Goal: Task Accomplishment & Management: Manage account settings

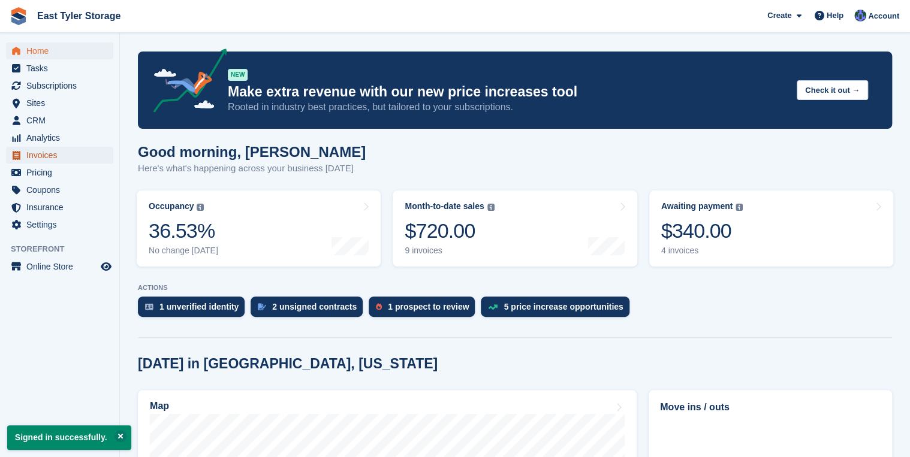
click at [53, 153] on span "Invoices" at bounding box center [62, 155] width 72 height 17
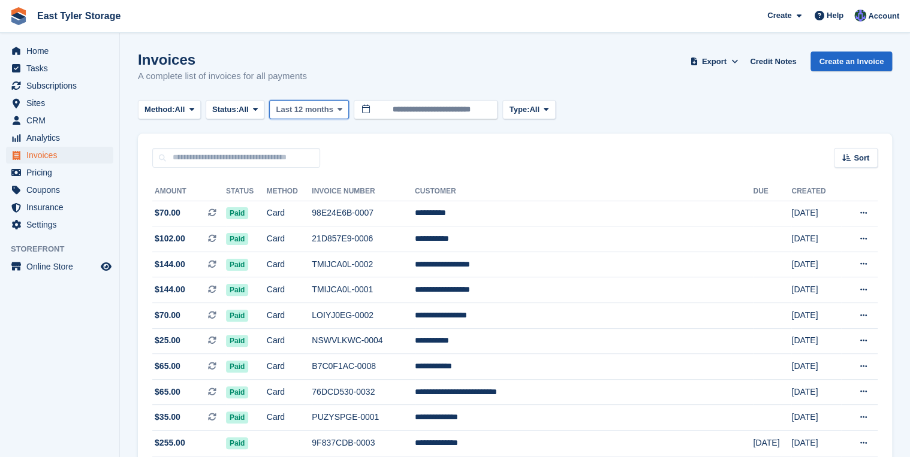
click at [321, 110] on span "Last 12 months" at bounding box center [304, 110] width 57 height 12
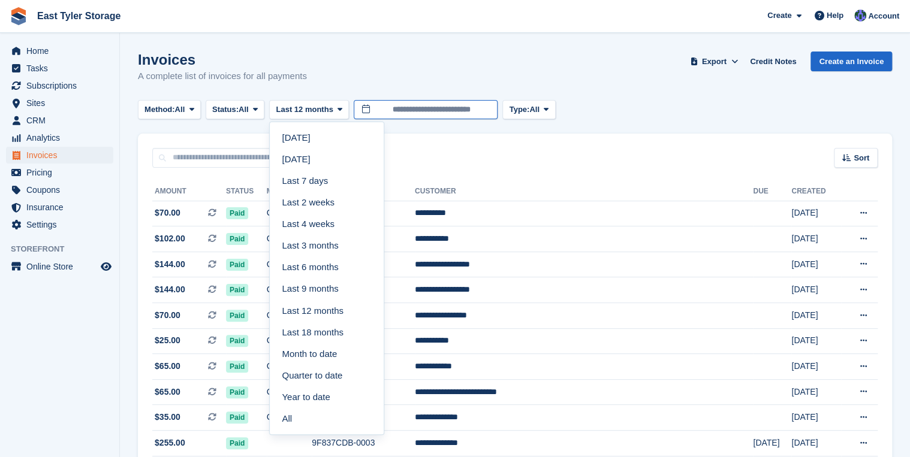
click at [434, 110] on input "**********" at bounding box center [426, 110] width 144 height 20
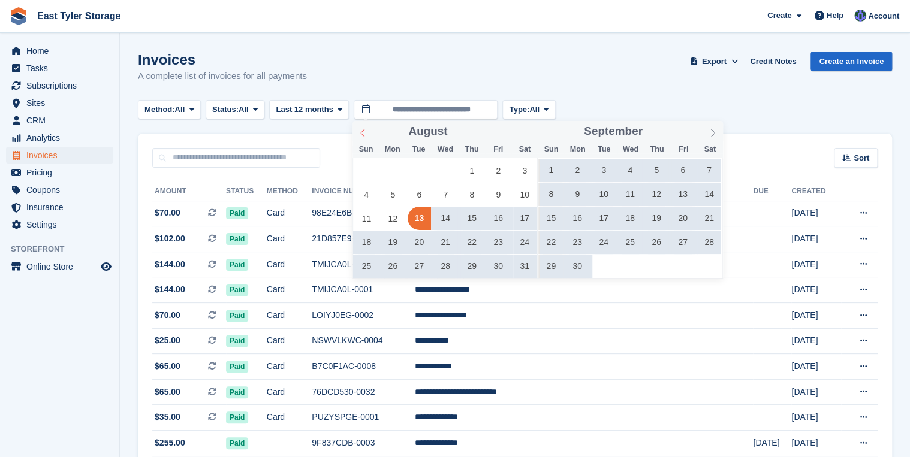
click at [364, 134] on icon at bounding box center [362, 133] width 8 height 8
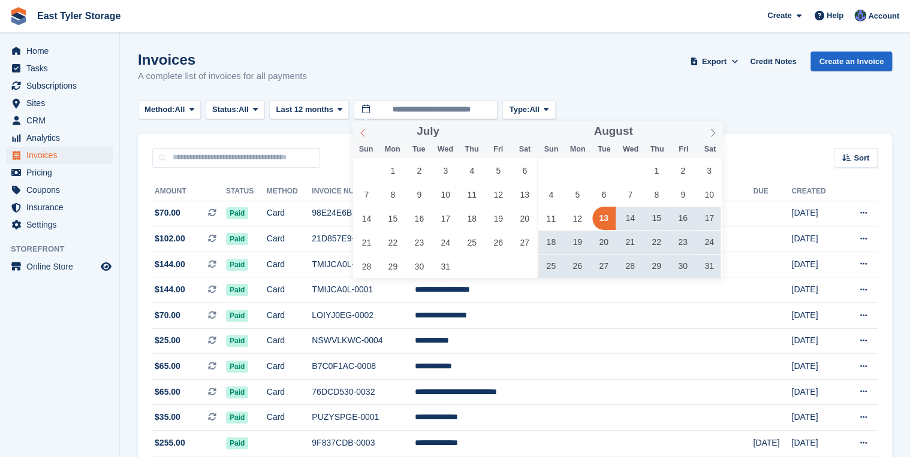
click at [364, 134] on icon at bounding box center [362, 133] width 8 height 8
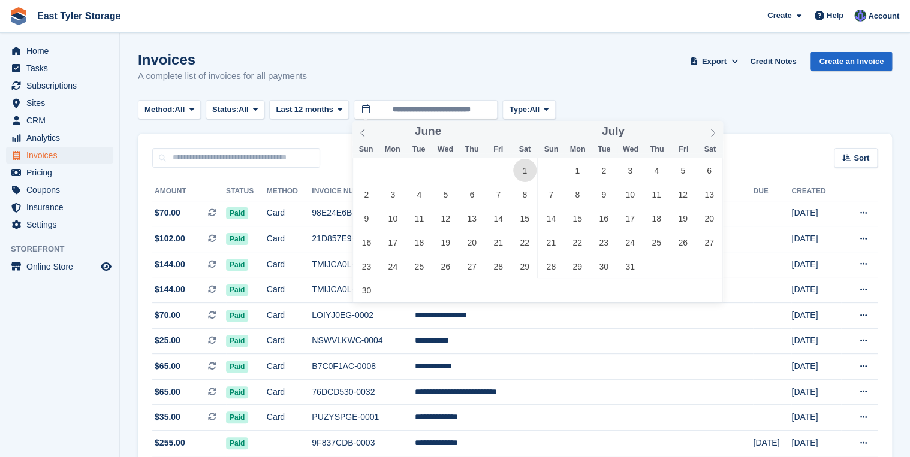
click at [525, 168] on span "1" at bounding box center [524, 170] width 23 height 23
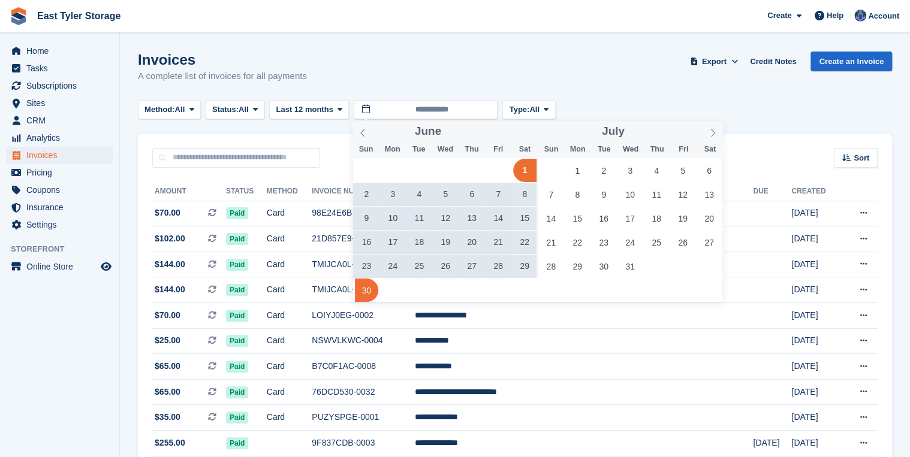
click at [367, 293] on span "30" at bounding box center [366, 290] width 23 height 23
type input "**********"
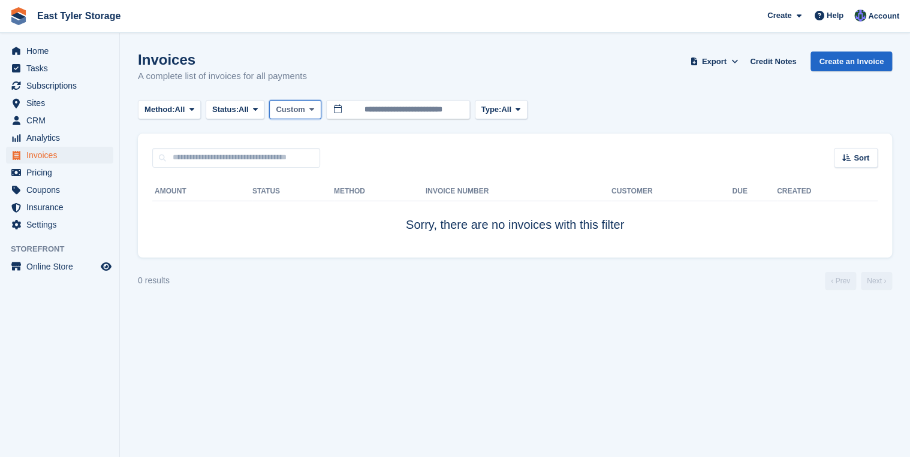
click at [307, 111] on button "Custom" at bounding box center [295, 110] width 52 height 20
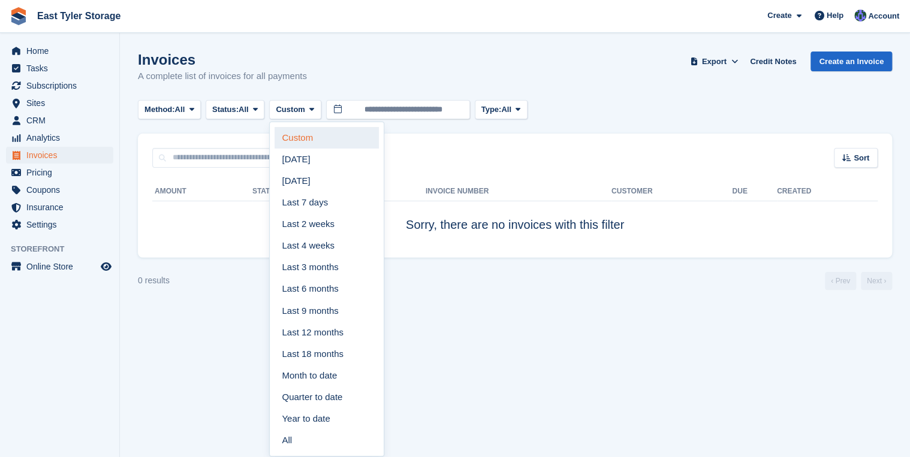
click at [310, 130] on link "Custom" at bounding box center [326, 138] width 104 height 22
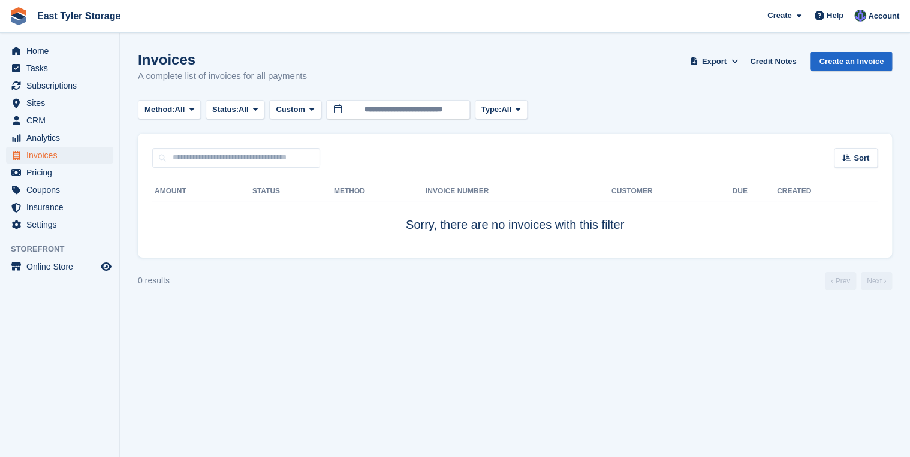
drag, startPoint x: 665, startPoint y: 114, endPoint x: 602, endPoint y: 116, distance: 62.9
click at [656, 116] on div "Method: All All Bank Transfer Cash Cheque Debit/Credit Card Direct Debit SEPA D…" at bounding box center [515, 110] width 754 height 20
click at [429, 114] on input "**********" at bounding box center [398, 110] width 144 height 20
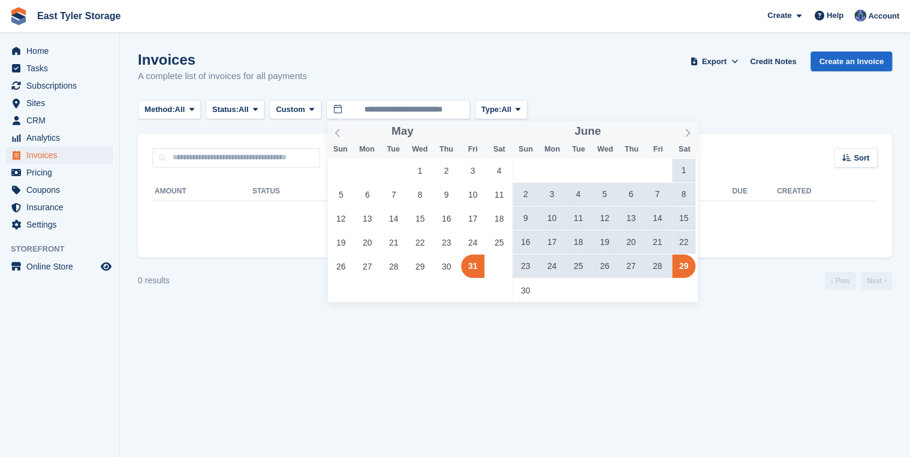
click at [685, 174] on span "1" at bounding box center [683, 170] width 23 height 23
click at [525, 295] on span "30" at bounding box center [525, 290] width 23 height 23
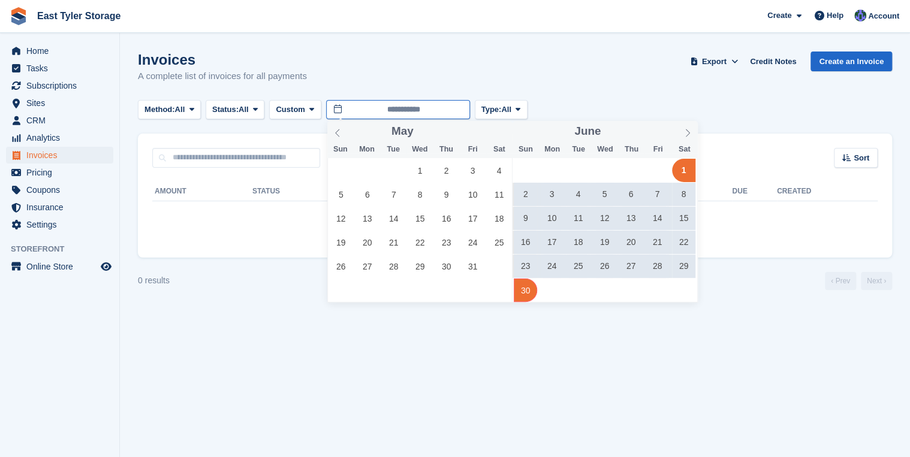
type input "**********"
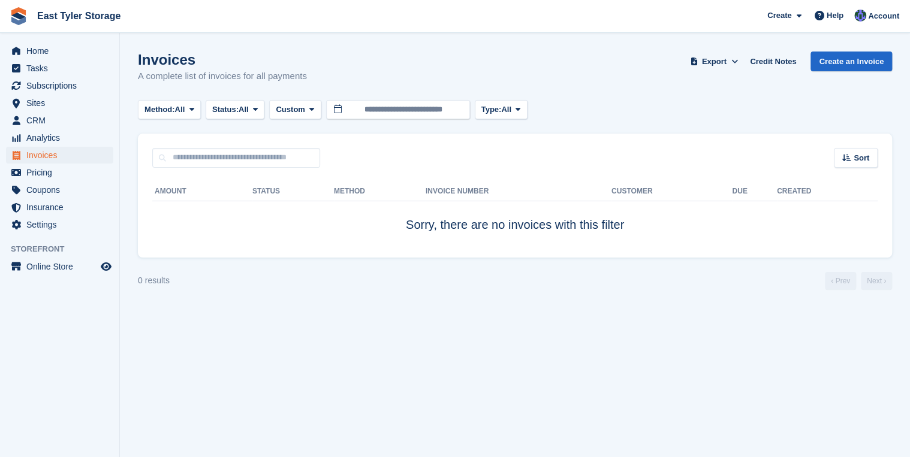
click at [360, 165] on div "Sort Sort by Date created Created (oldest first) Created (newest first)" at bounding box center [515, 151] width 754 height 34
click at [194, 110] on icon at bounding box center [191, 109] width 5 height 8
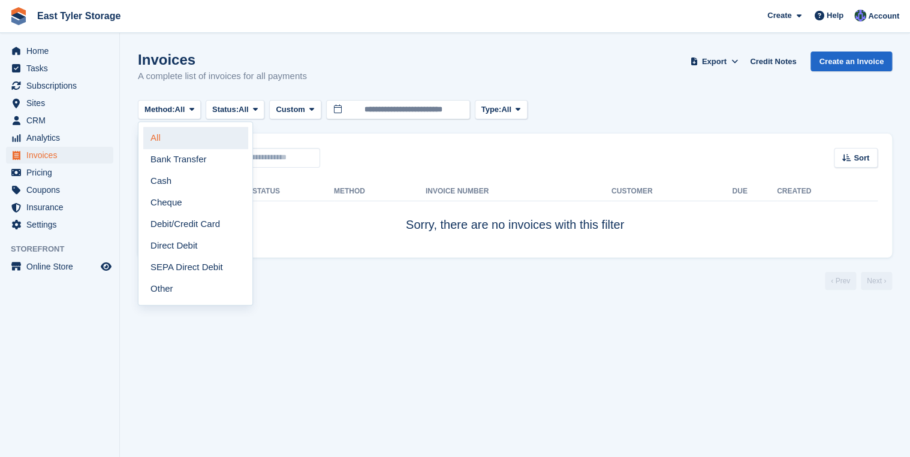
click at [187, 132] on link "All" at bounding box center [195, 138] width 104 height 22
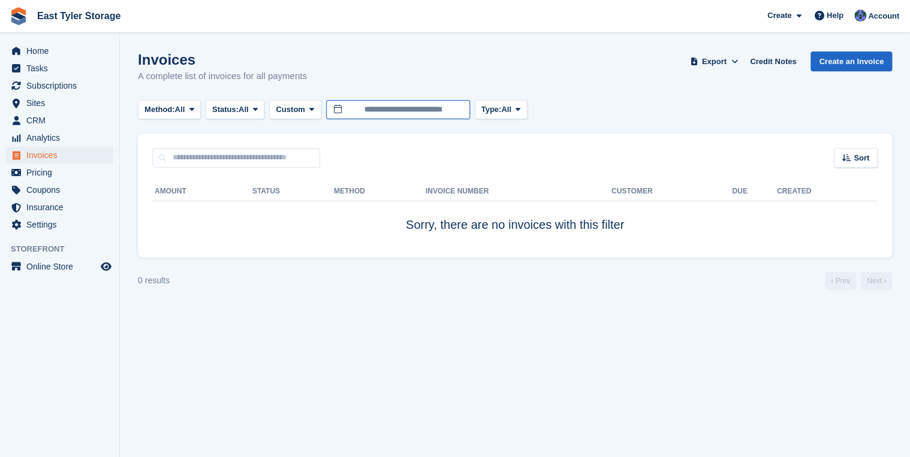
click at [442, 113] on input "**********" at bounding box center [398, 110] width 144 height 20
click at [286, 110] on span "Custom" at bounding box center [290, 110] width 29 height 12
click at [301, 105] on span "Custom" at bounding box center [290, 110] width 29 height 12
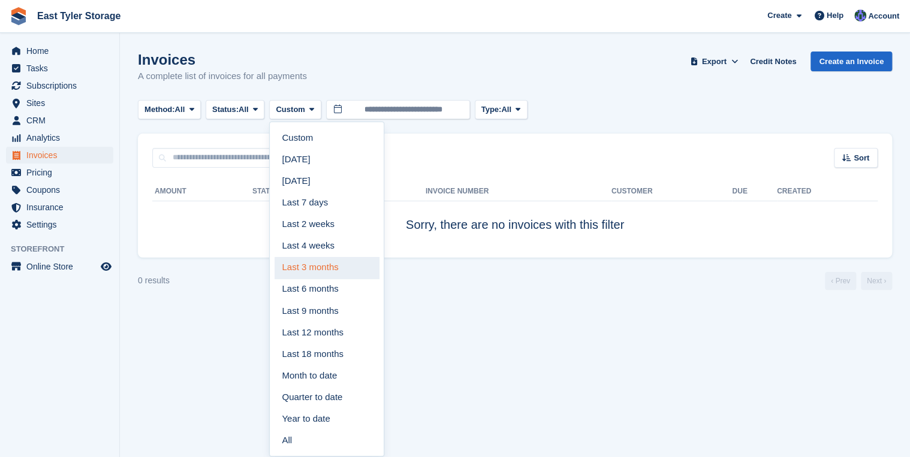
click at [335, 259] on link "Last 3 months" at bounding box center [326, 268] width 104 height 22
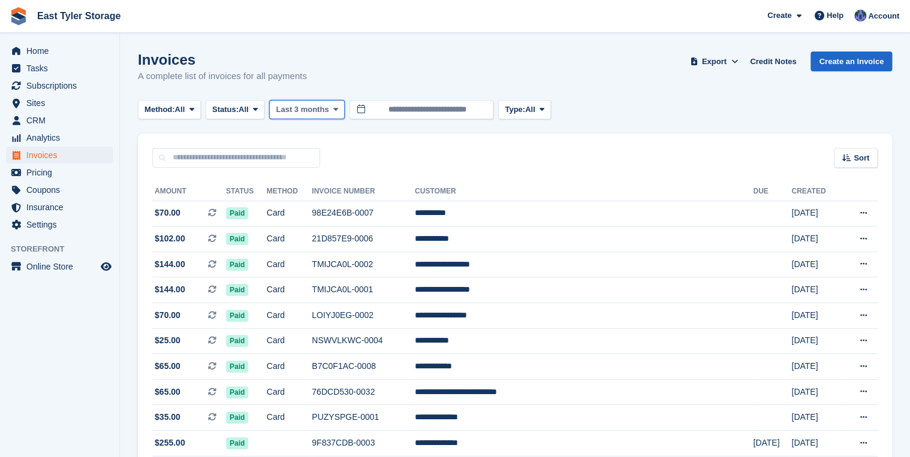
click at [317, 113] on span "Last 3 months" at bounding box center [302, 110] width 53 height 12
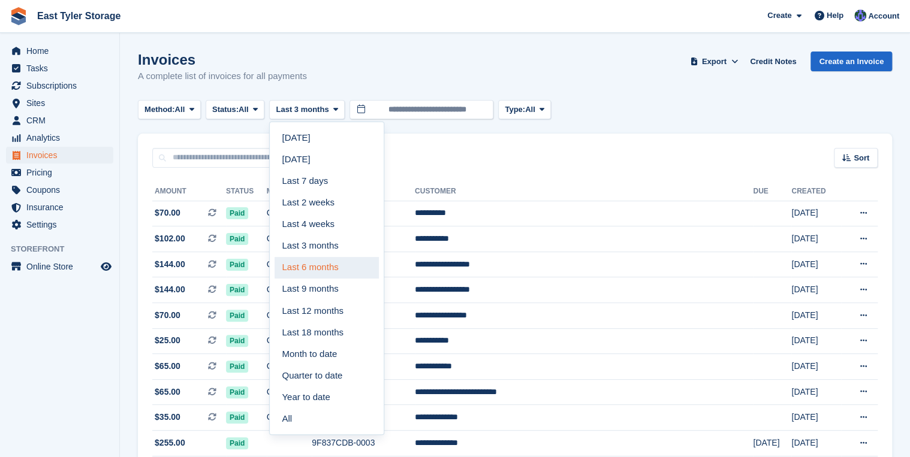
click at [340, 265] on link "Last 6 months" at bounding box center [326, 268] width 104 height 22
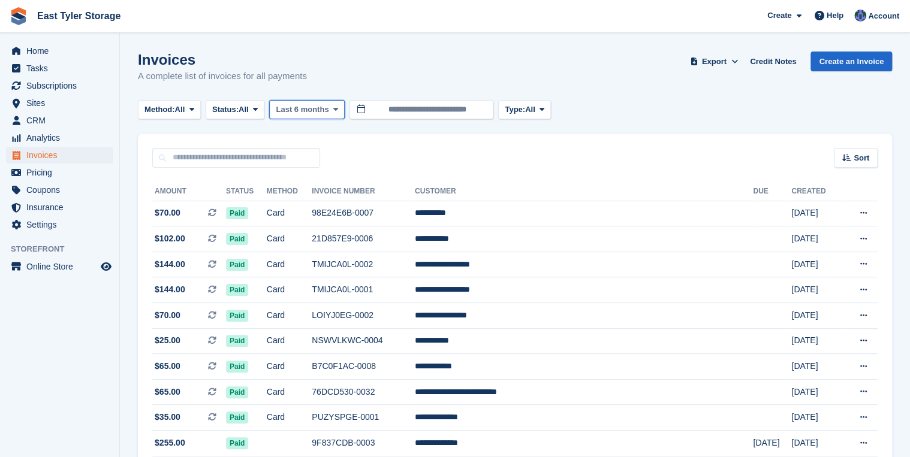
click at [331, 111] on span at bounding box center [336, 110] width 10 height 10
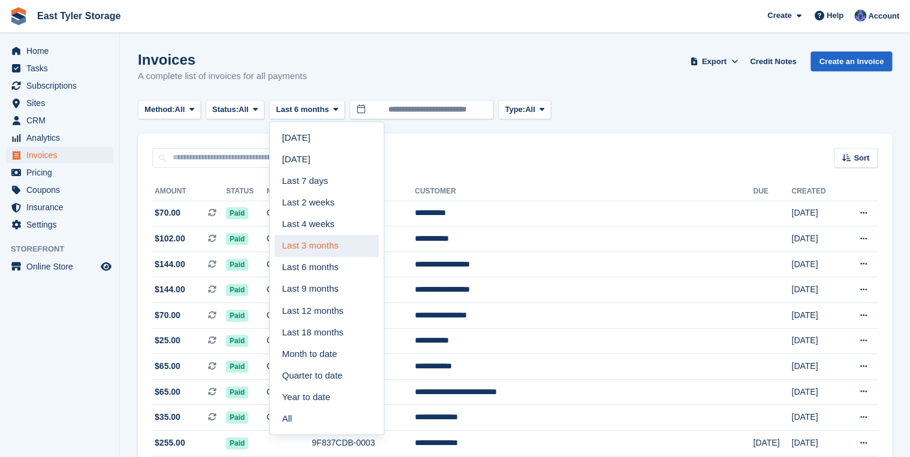
click at [336, 251] on link "Last 3 months" at bounding box center [326, 246] width 104 height 22
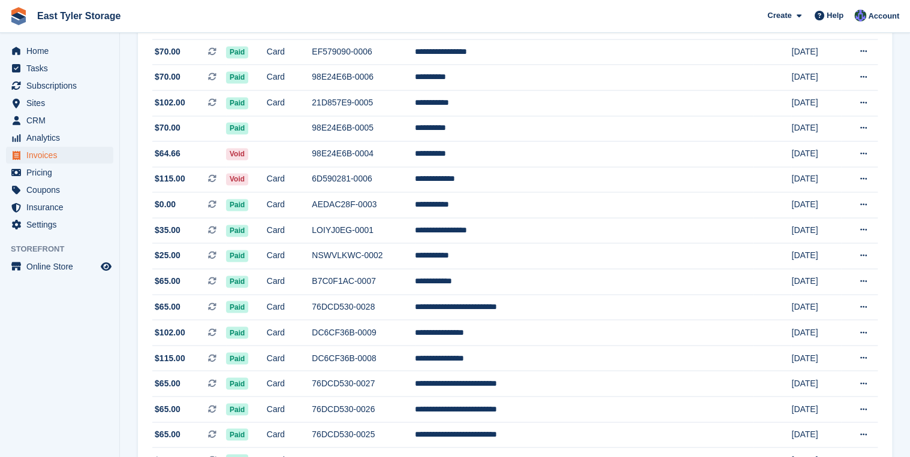
scroll to position [1085, 0]
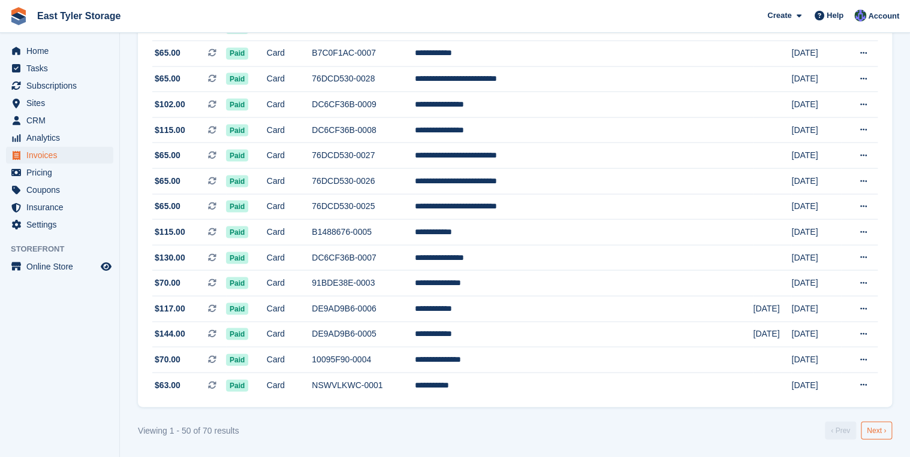
drag, startPoint x: 871, startPoint y: 432, endPoint x: 860, endPoint y: 421, distance: 14.8
click at [871, 431] on link "Next ›" at bounding box center [875, 430] width 31 height 18
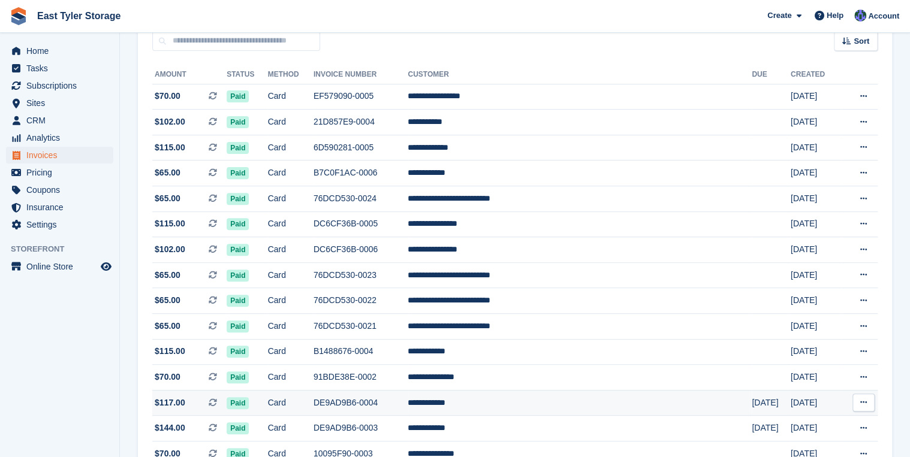
scroll to position [316, 0]
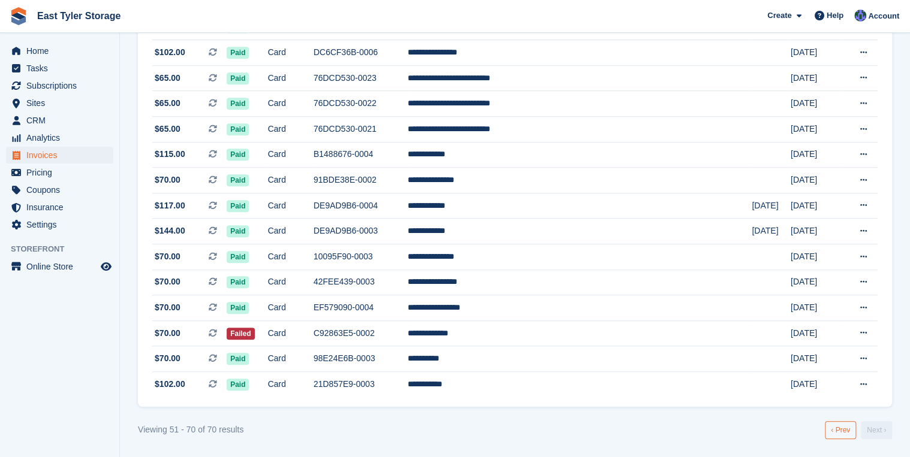
click at [849, 434] on link "‹ Prev" at bounding box center [840, 430] width 31 height 18
